Goal: Task Accomplishment & Management: Complete application form

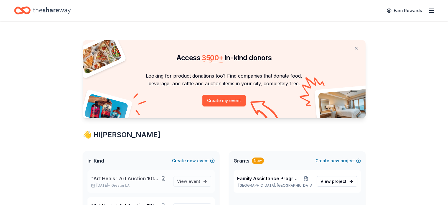
click at [168, 180] on button at bounding box center [163, 178] width 9 height 5
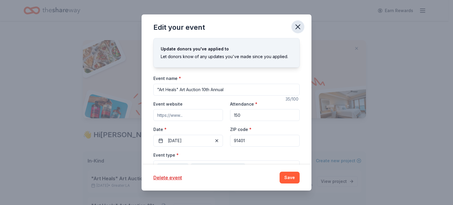
click at [299, 28] on icon "button" at bounding box center [297, 27] width 8 height 8
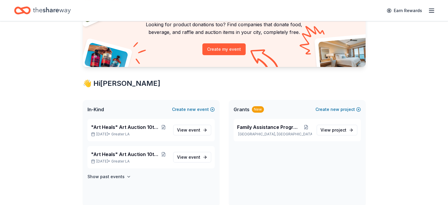
scroll to position [46, 0]
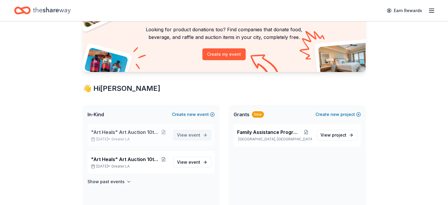
click at [203, 133] on link "View event" at bounding box center [192, 135] width 38 height 11
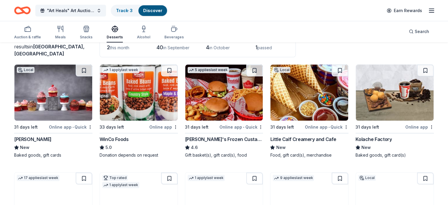
scroll to position [44, 0]
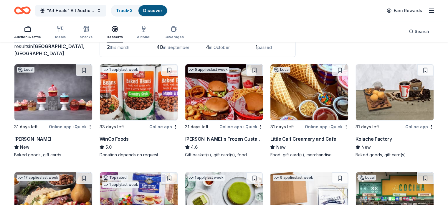
click at [36, 33] on div "Auction & raffle" at bounding box center [27, 32] width 27 height 14
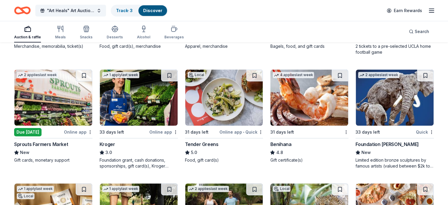
scroll to position [2369, 0]
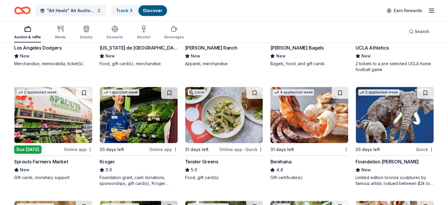
click at [229, 128] on img at bounding box center [224, 115] width 78 height 56
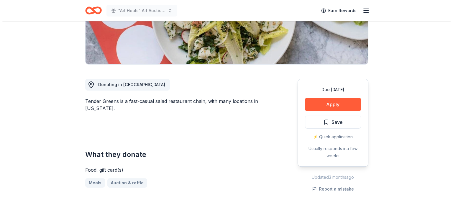
scroll to position [132, 0]
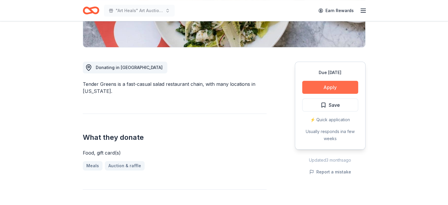
click at [331, 86] on button "Apply" at bounding box center [330, 87] width 56 height 13
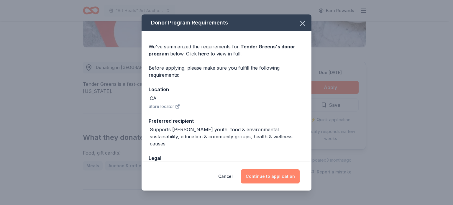
click at [271, 178] on button "Continue to application" at bounding box center [270, 176] width 59 height 14
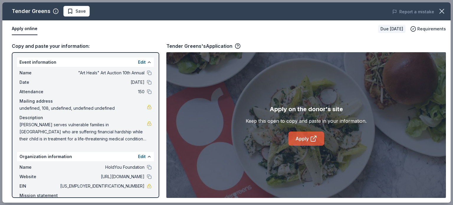
click at [306, 135] on link "Apply" at bounding box center [306, 138] width 36 height 14
